Goal: Information Seeking & Learning: Check status

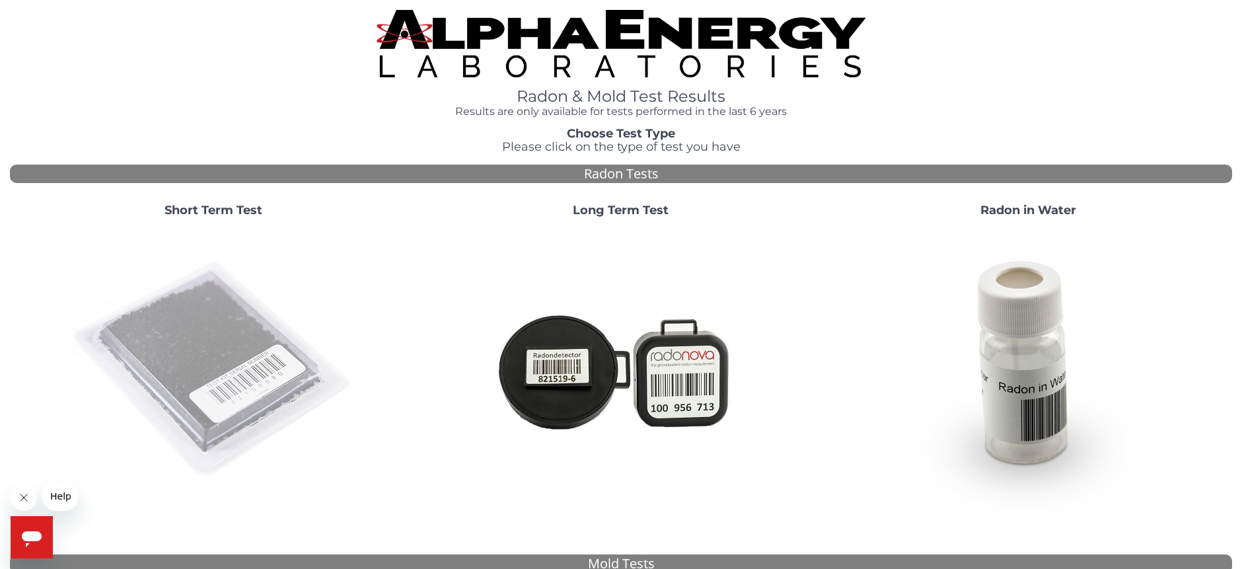
click at [219, 338] on img at bounding box center [213, 370] width 284 height 284
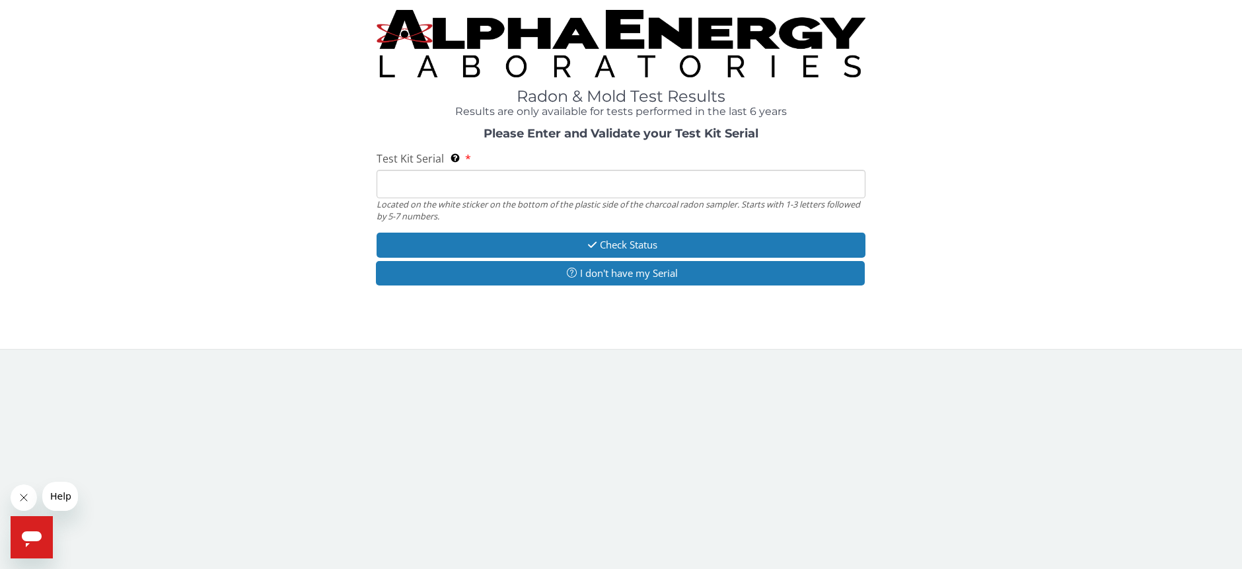
click at [447, 186] on input "Test Kit Serial Located on the white sticker on the bottom of the plastic side …" at bounding box center [620, 184] width 489 height 28
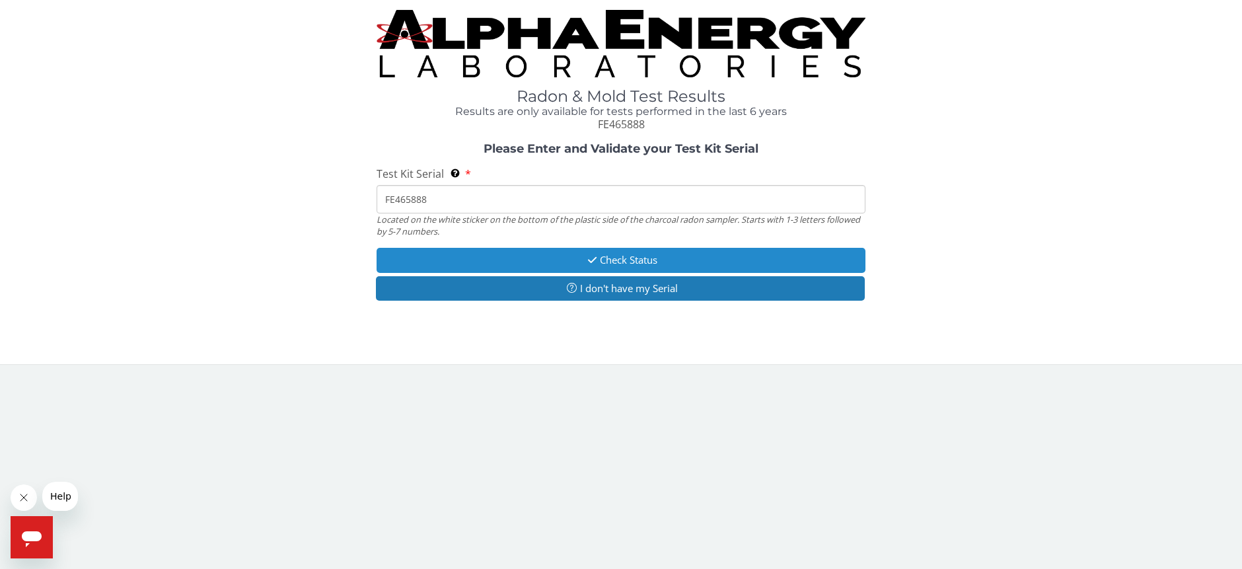
type input "FE465888"
click at [563, 260] on button "Check Status" at bounding box center [620, 260] width 489 height 24
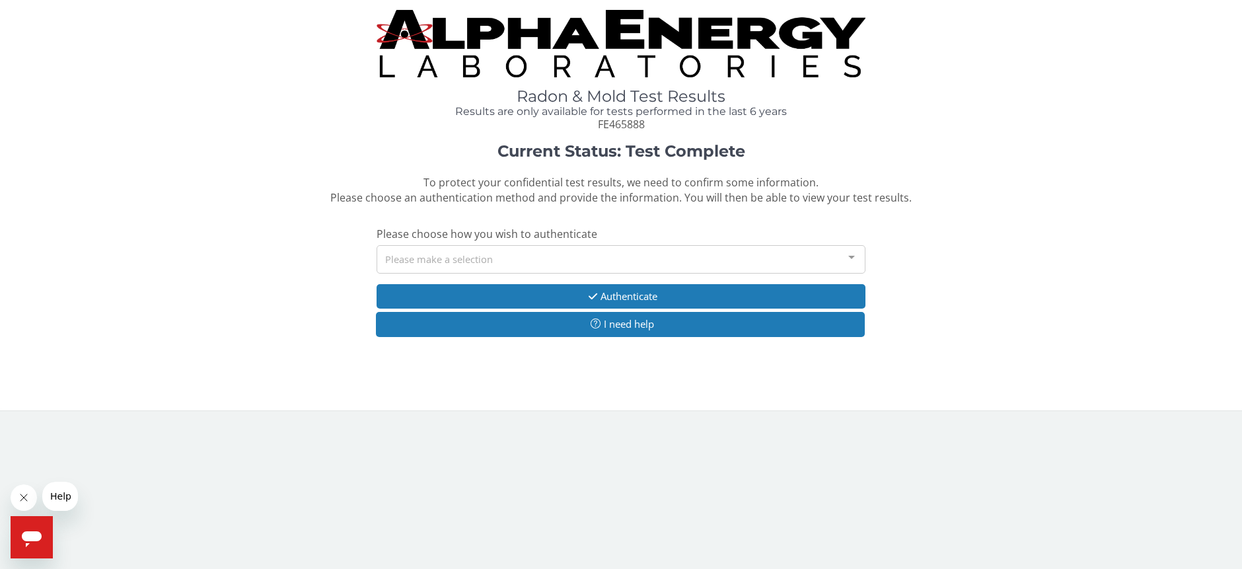
click at [563, 260] on div "Please make a selection" at bounding box center [620, 259] width 489 height 28
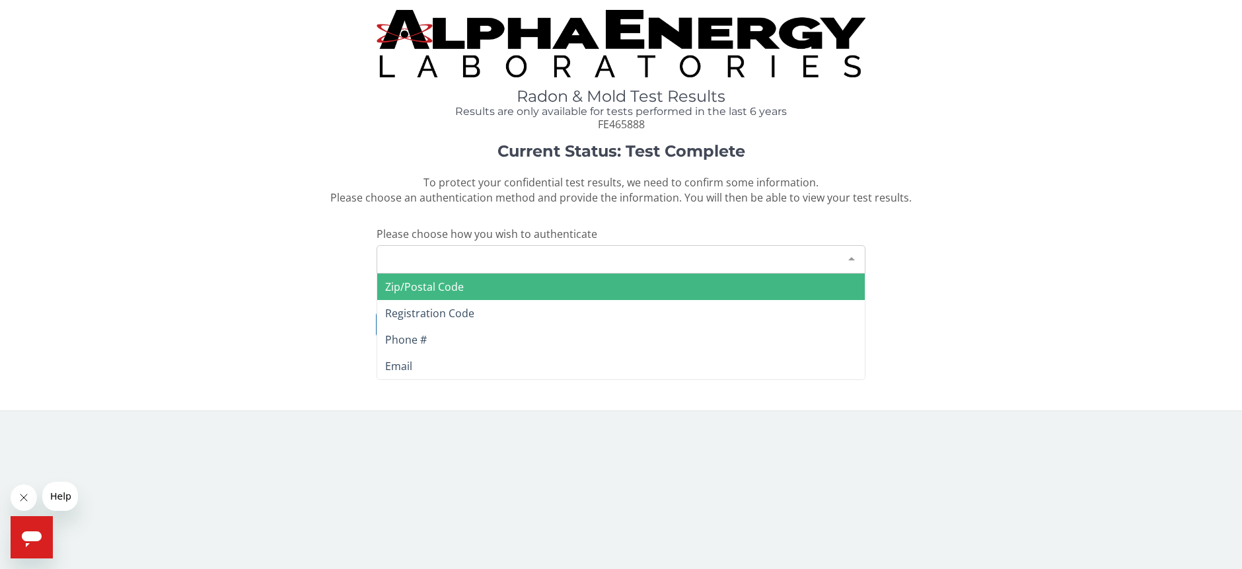
click at [503, 286] on span "Zip/Postal Code" at bounding box center [620, 286] width 487 height 26
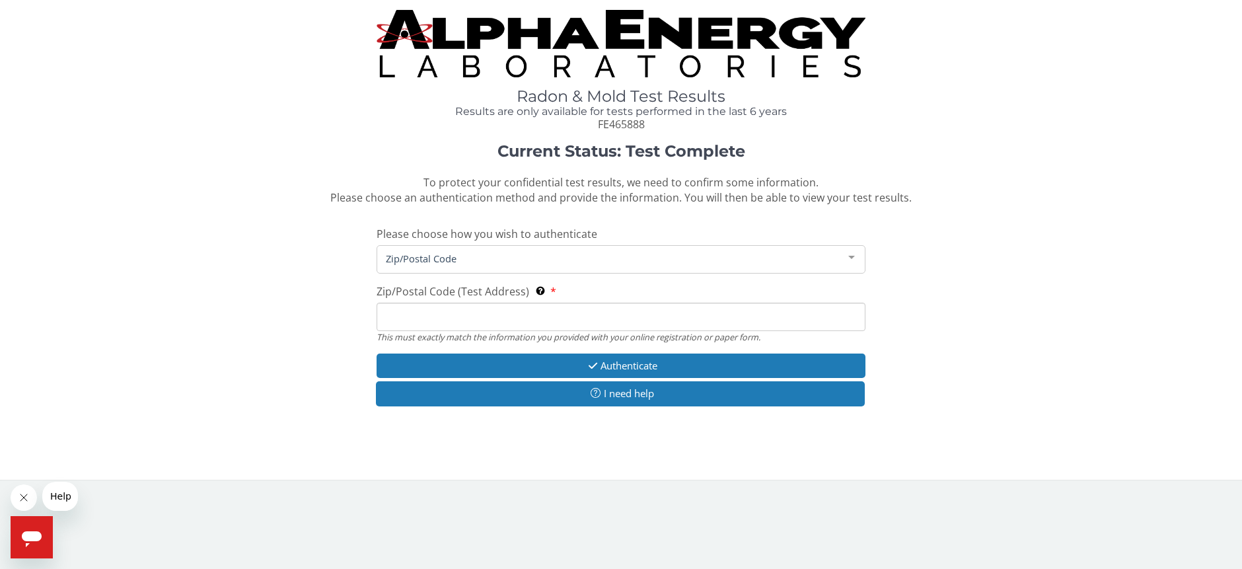
click at [472, 320] on input "Zip/Postal Code (Test Address) This must exactly match the information you prov…" at bounding box center [620, 316] width 489 height 28
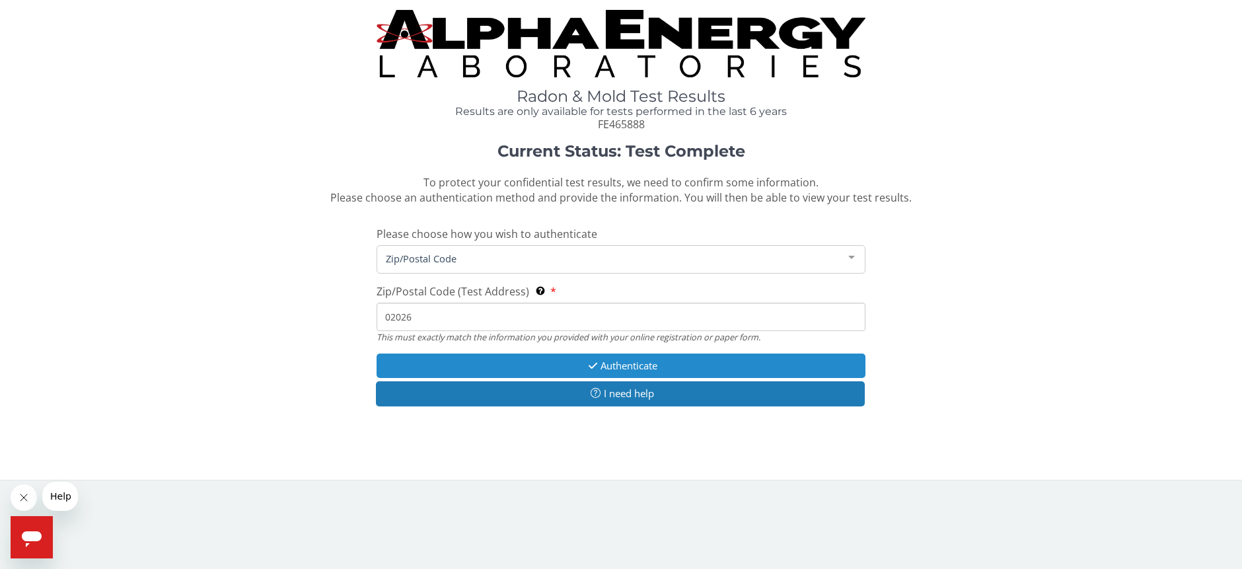
type input "02026"
click at [516, 363] on button "Authenticate" at bounding box center [620, 365] width 489 height 24
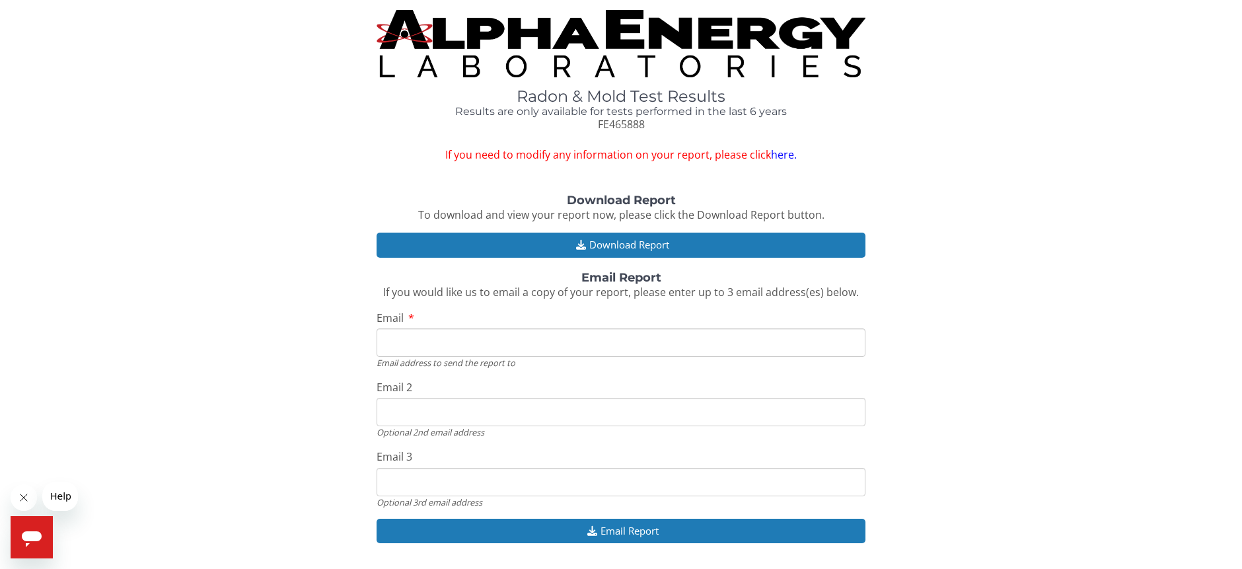
click at [479, 342] on input "Email" at bounding box center [620, 342] width 489 height 28
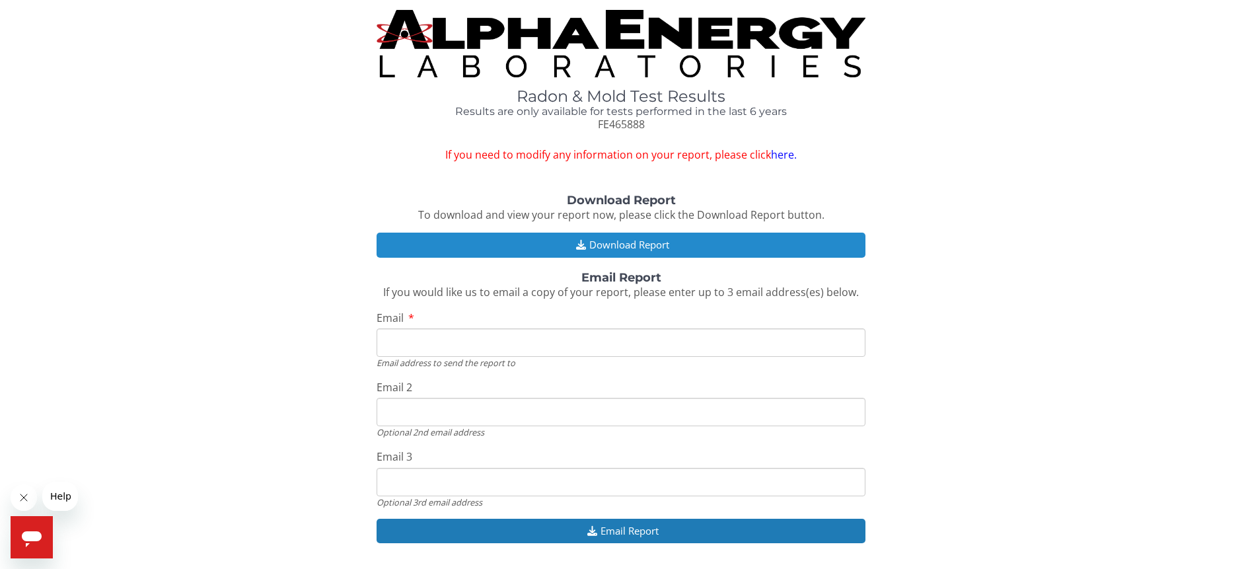
click at [614, 242] on button "Download Report" at bounding box center [620, 244] width 489 height 24
